Goal: Information Seeking & Learning: Learn about a topic

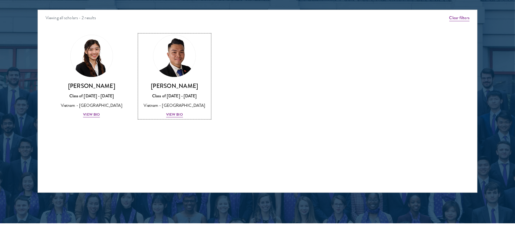
scroll to position [802, 0]
click at [93, 112] on div "View Bio" at bounding box center [91, 115] width 17 height 6
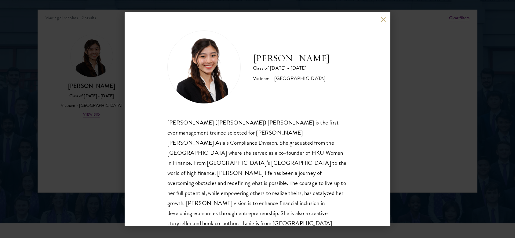
click at [205, 136] on div "[PERSON_NAME] ([PERSON_NAME]) [PERSON_NAME] is the first-ever management traine…" at bounding box center [258, 173] width 180 height 111
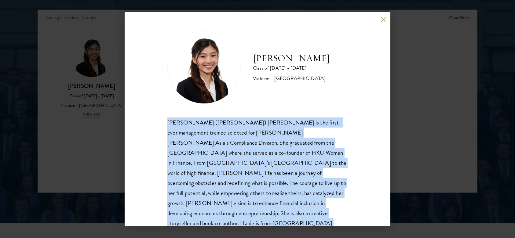
click at [205, 136] on div "[PERSON_NAME] ([PERSON_NAME]) [PERSON_NAME] is the first-ever management traine…" at bounding box center [258, 173] width 180 height 111
click at [382, 19] on button at bounding box center [383, 19] width 5 height 5
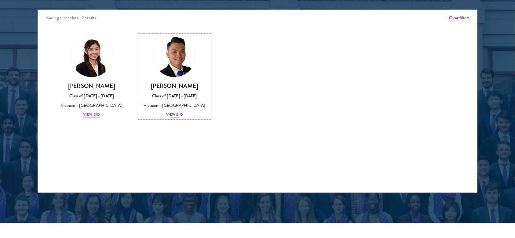
click at [177, 108] on div "Vietnam - [GEOGRAPHIC_DATA]" at bounding box center [174, 105] width 71 height 6
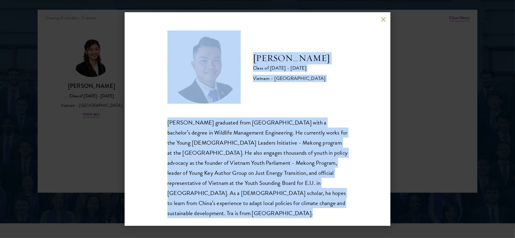
click at [272, 150] on div "[PERSON_NAME] graduated from [GEOGRAPHIC_DATA] with a bachelor’s degree in Wild…" at bounding box center [258, 168] width 180 height 101
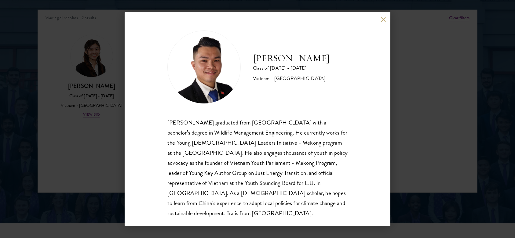
click at [220, 175] on div "[PERSON_NAME] graduated from [GEOGRAPHIC_DATA] with a bachelor’s degree in Wild…" at bounding box center [258, 168] width 180 height 101
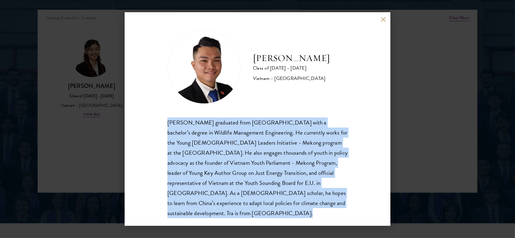
click at [220, 175] on div "[PERSON_NAME] graduated from [GEOGRAPHIC_DATA] with a bachelor’s degree in Wild…" at bounding box center [258, 168] width 180 height 101
